Goal: Task Accomplishment & Management: Complete application form

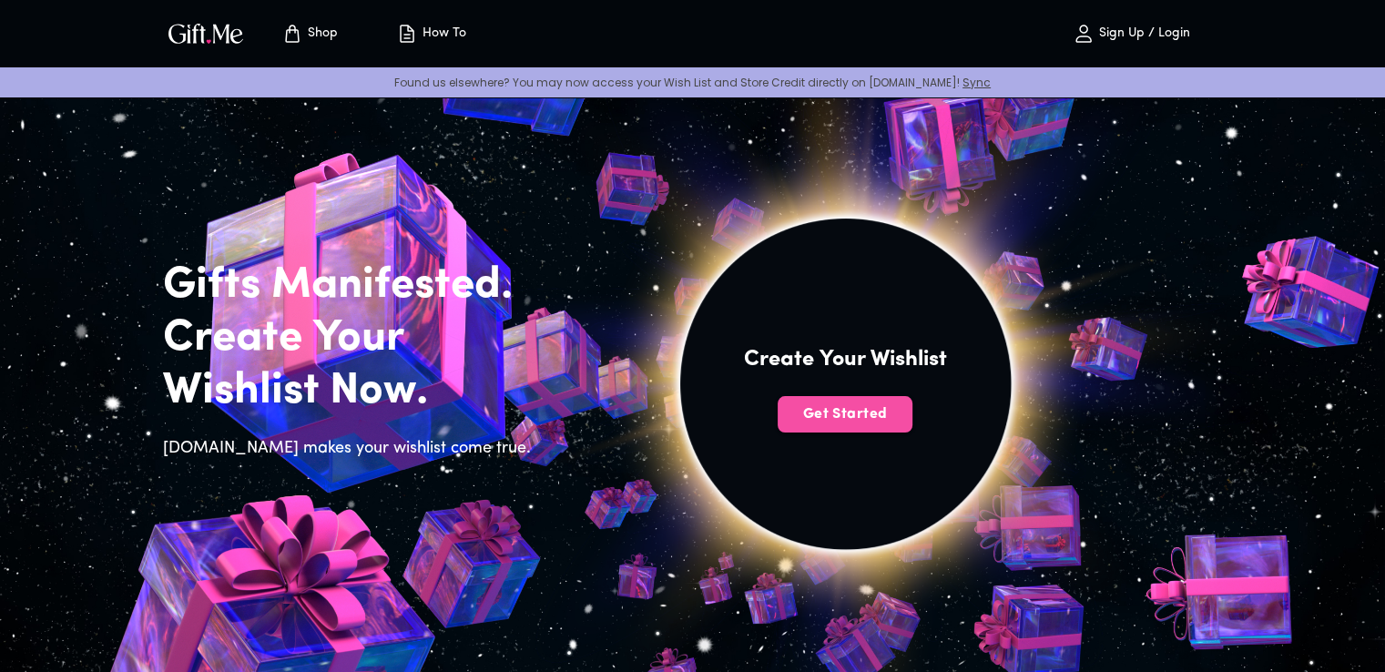
click at [851, 408] on span "Get Started" at bounding box center [845, 414] width 135 height 20
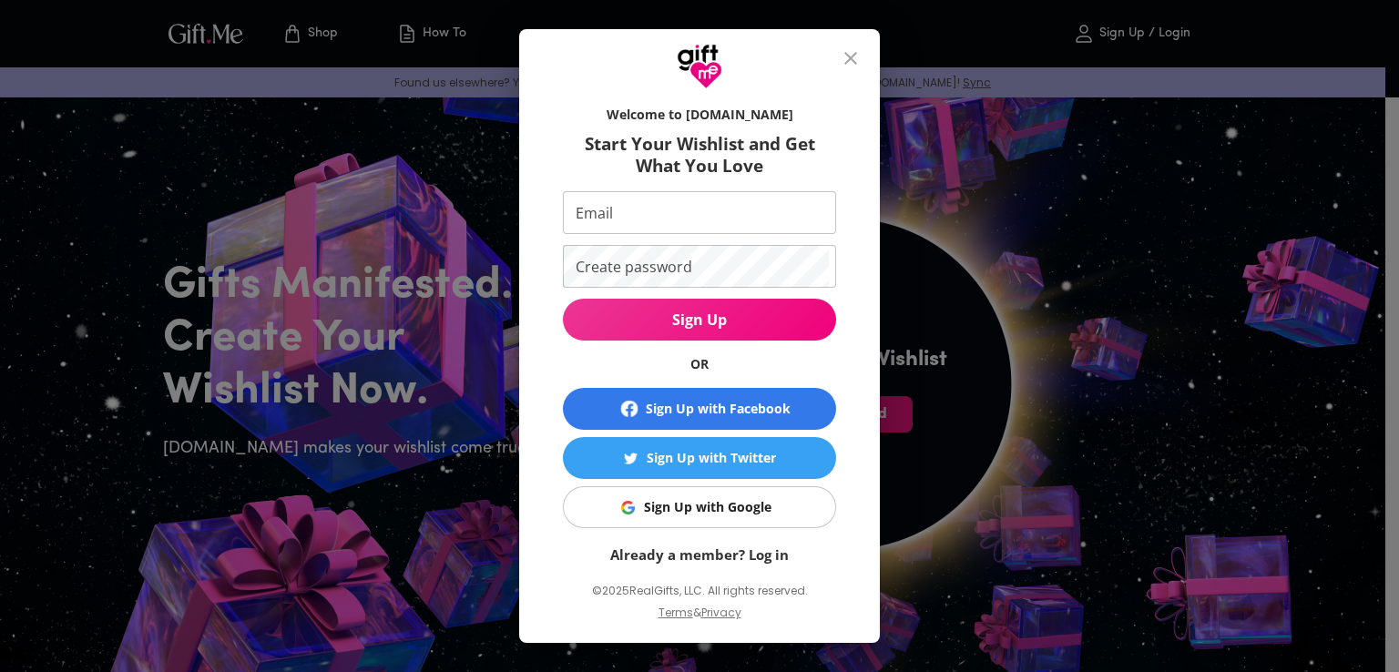
click at [743, 413] on div "Sign Up with Facebook" at bounding box center [718, 409] width 145 height 20
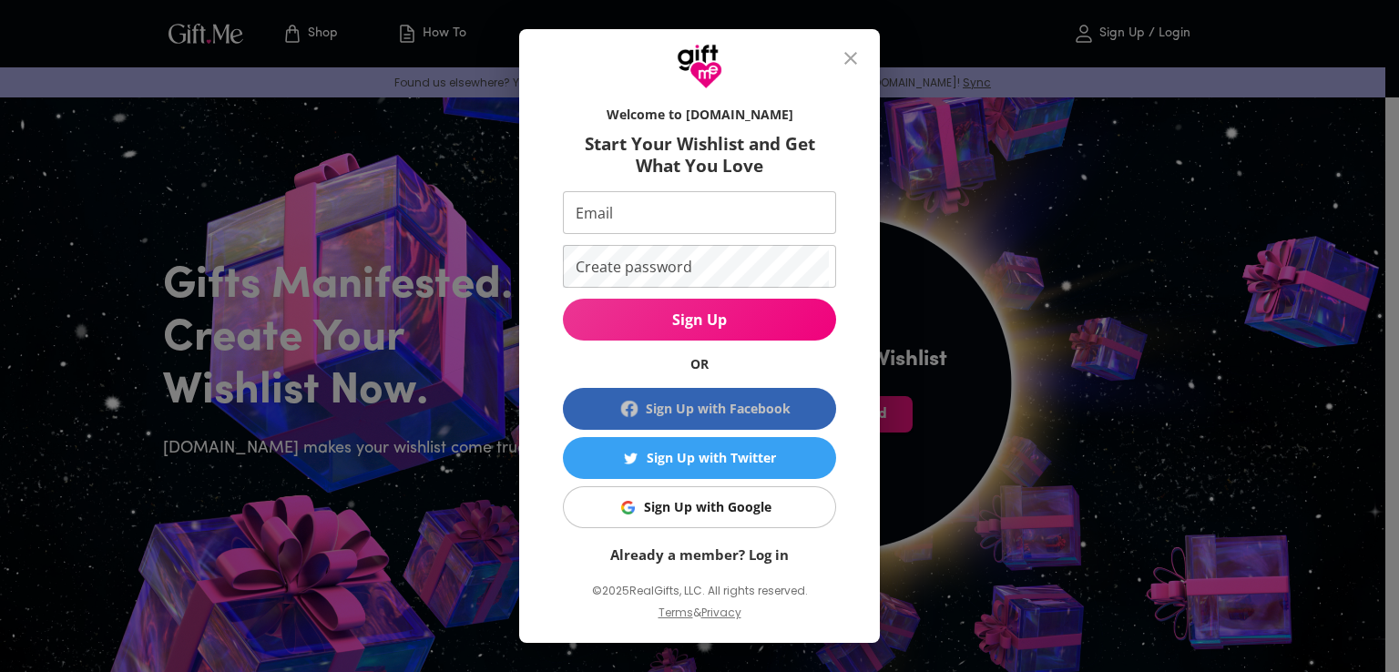
click at [744, 407] on div "Sign Up with Facebook" at bounding box center [718, 409] width 145 height 20
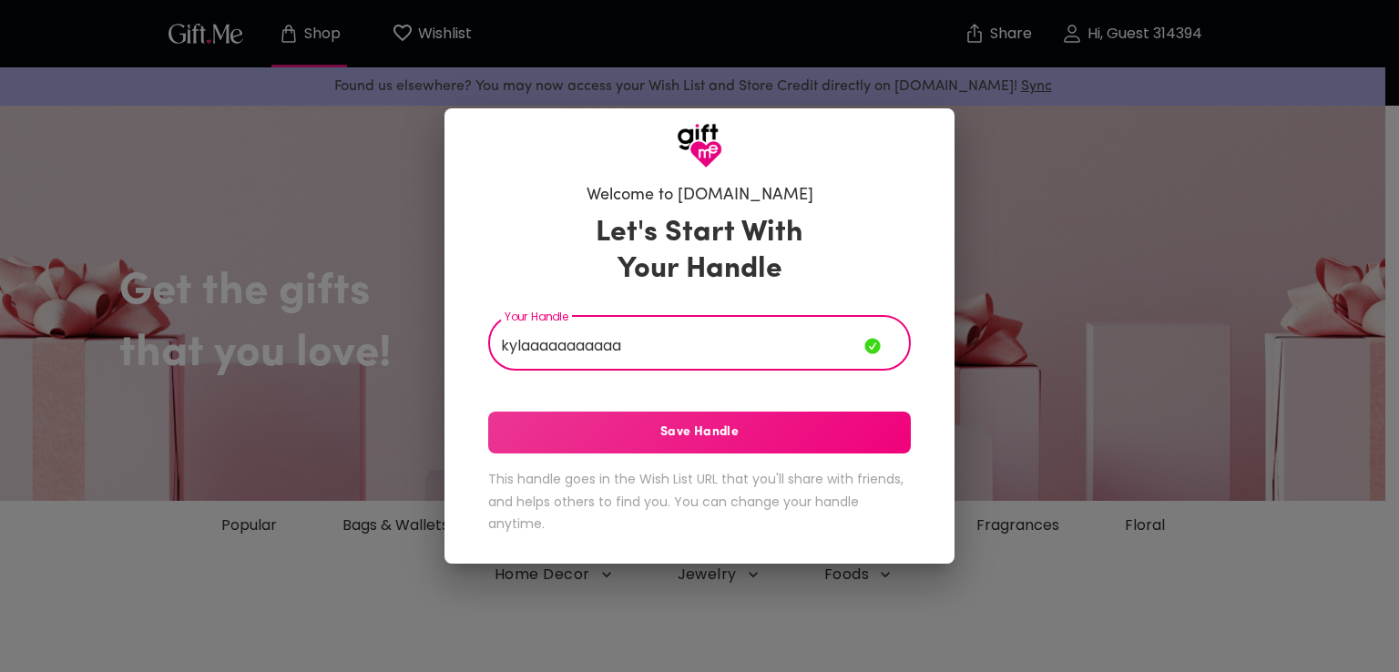
type input "kylaaaaaaaaaaa"
click at [632, 445] on button "Save Handle" at bounding box center [699, 433] width 423 height 42
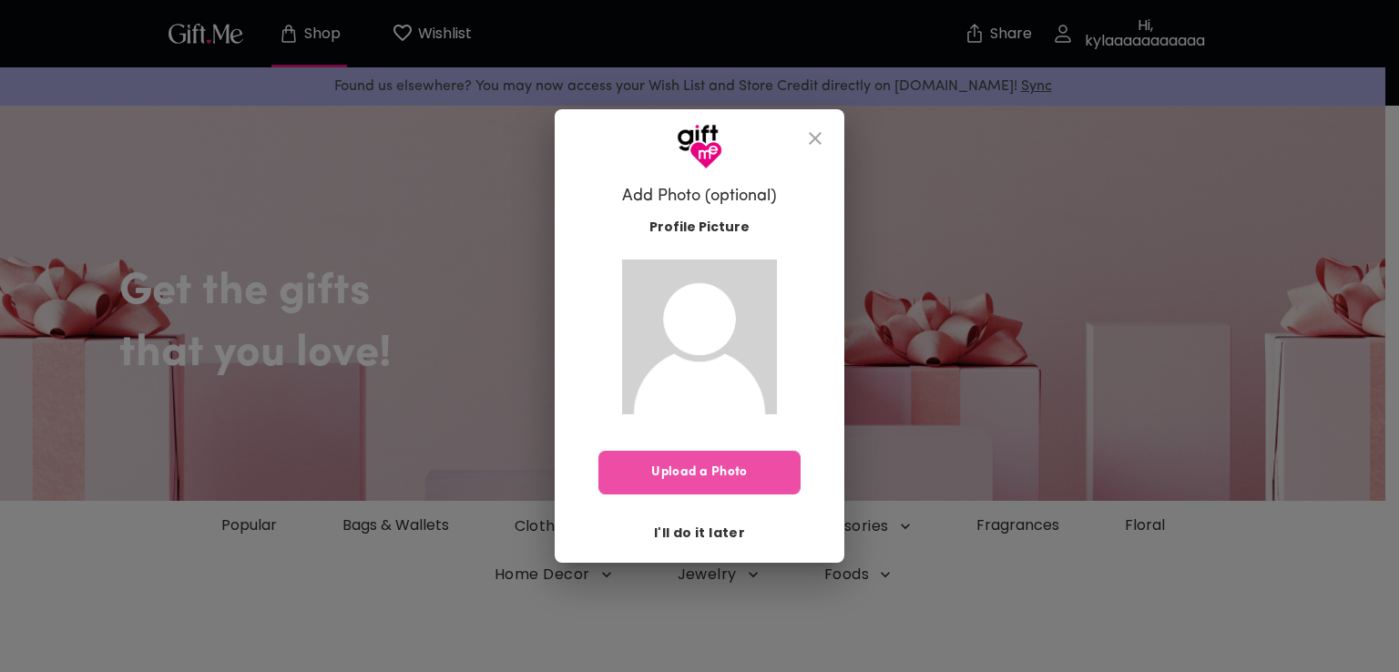
click at [711, 452] on button "Upload a Photo" at bounding box center [699, 473] width 202 height 44
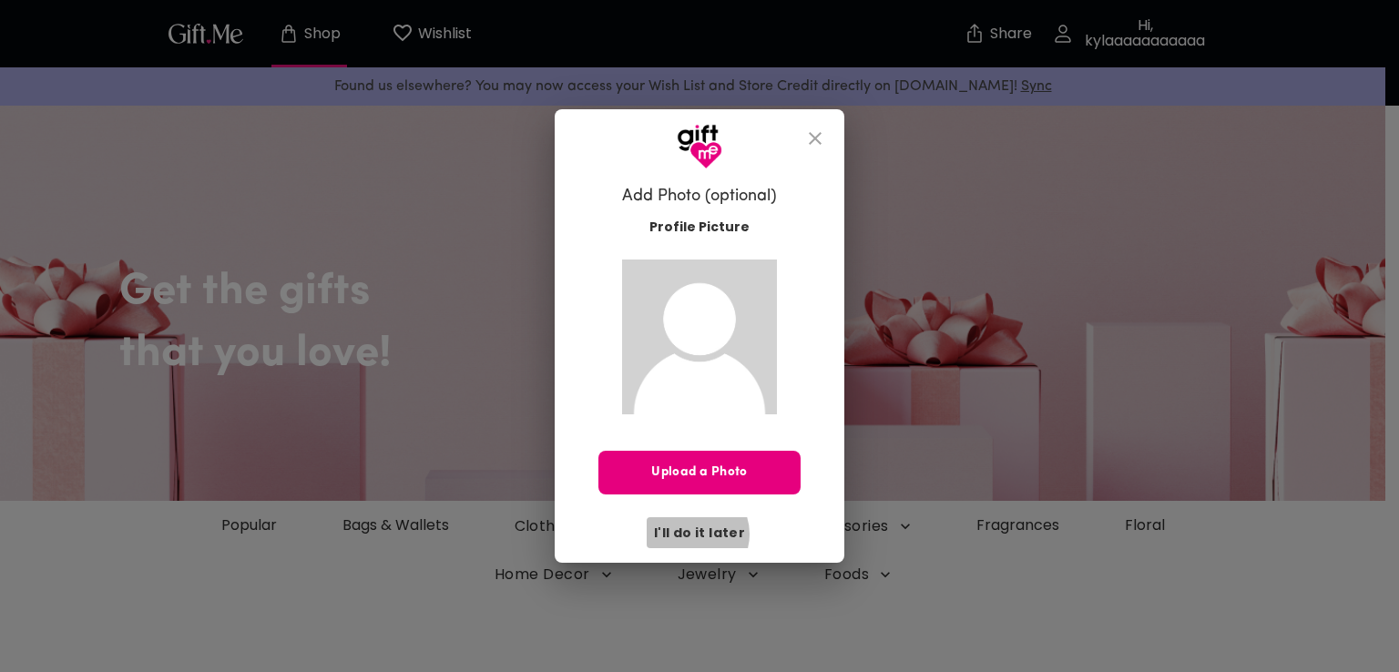
click at [697, 534] on span "I'll do it later" at bounding box center [699, 533] width 91 height 20
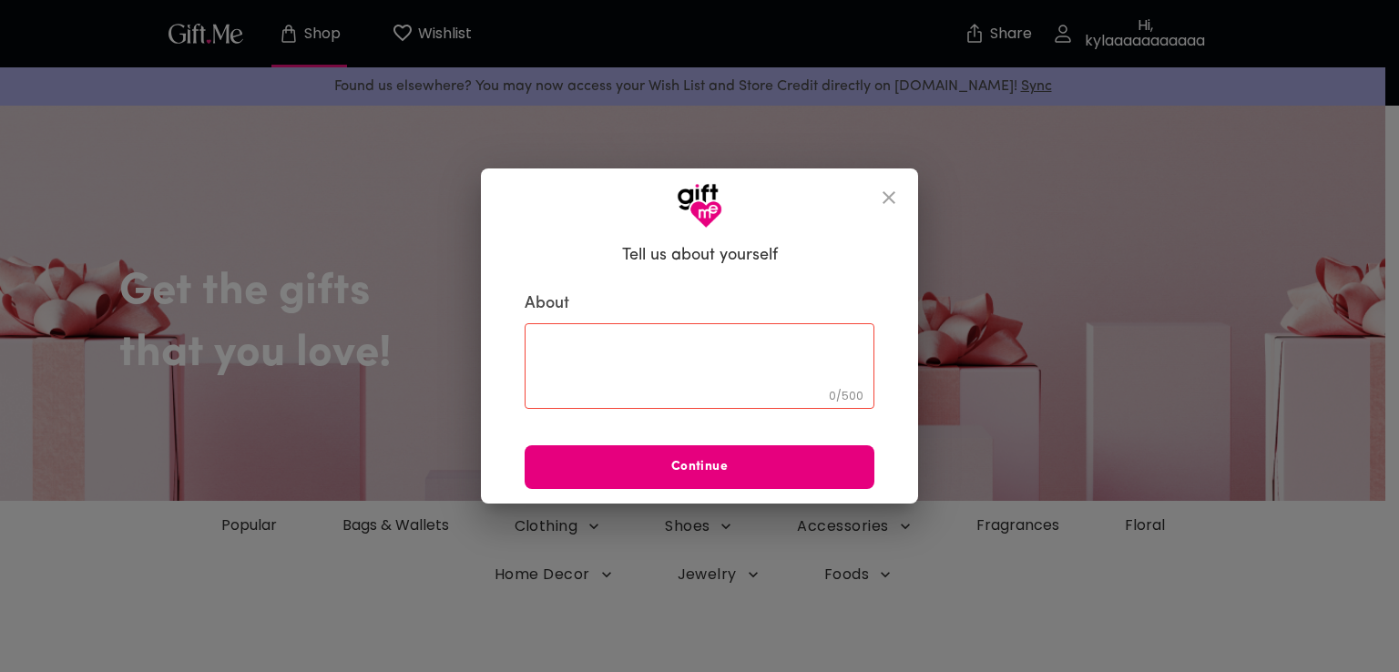
click at [780, 362] on textarea at bounding box center [699, 366] width 324 height 52
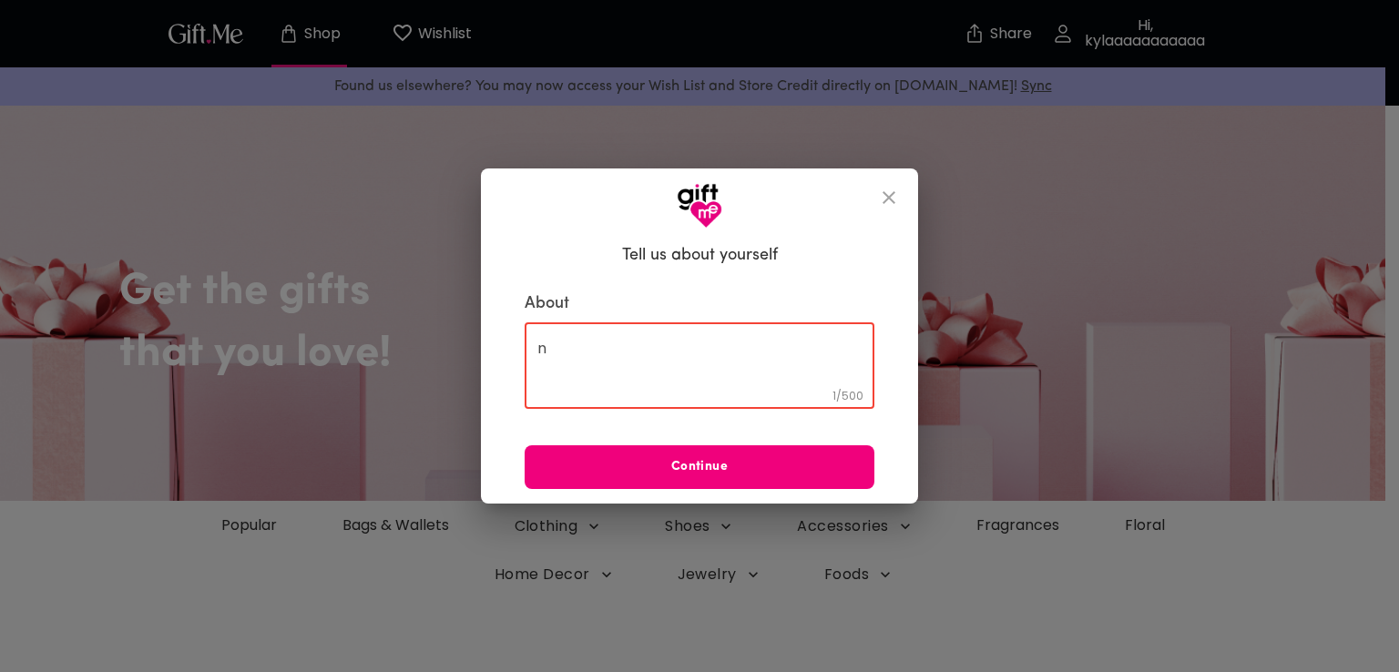
type textarea "n"
click at [763, 467] on span "Continue" at bounding box center [700, 467] width 350 height 20
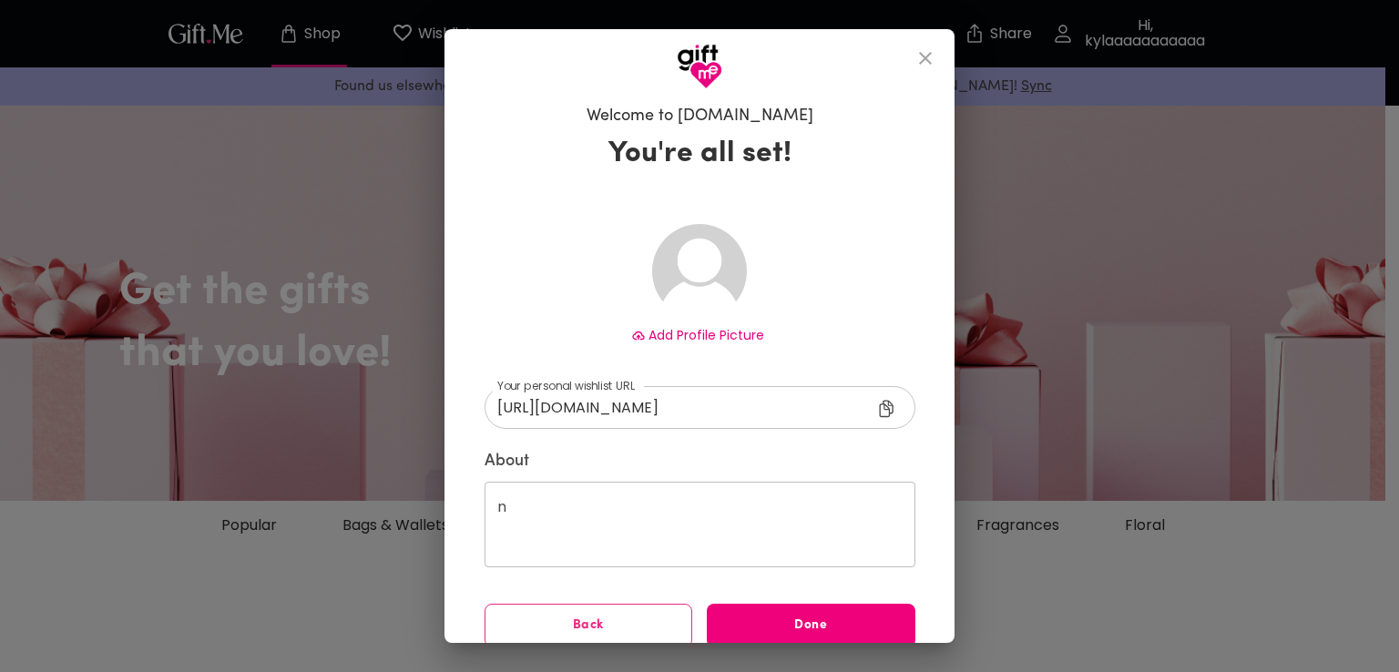
click at [786, 622] on span "Done" at bounding box center [811, 626] width 209 height 20
